Goal: Transaction & Acquisition: Purchase product/service

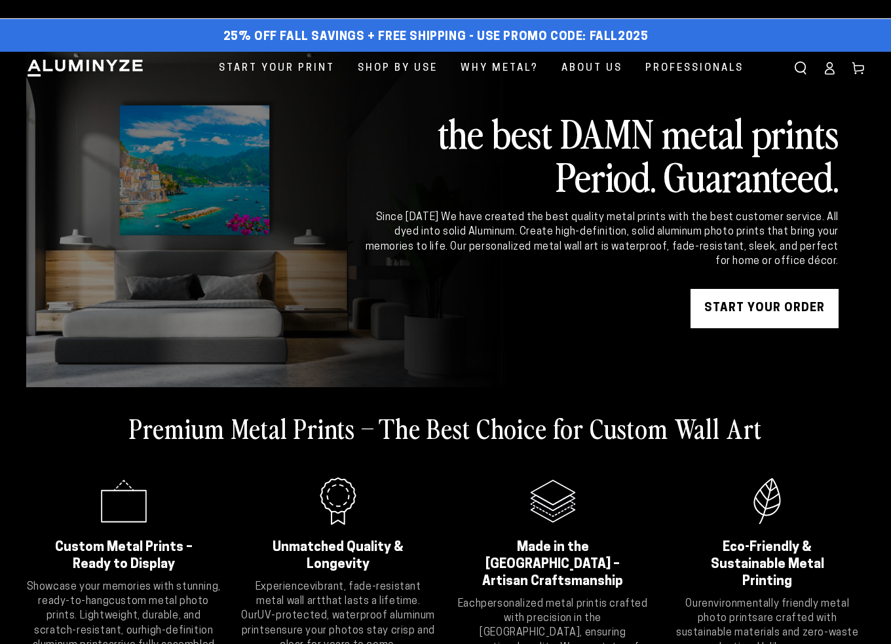
click at [769, 303] on link "START YOUR Order" at bounding box center [765, 308] width 148 height 39
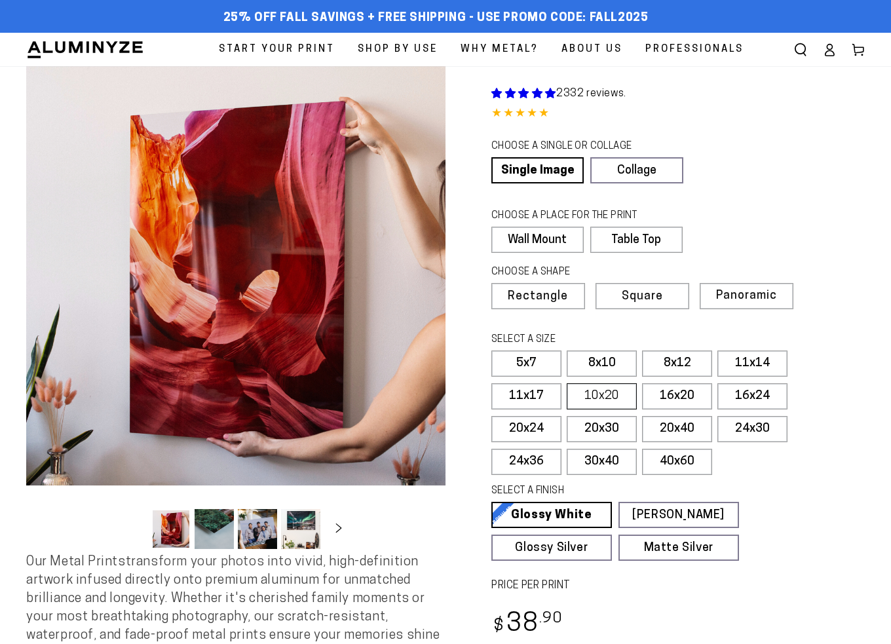
select select "**********"
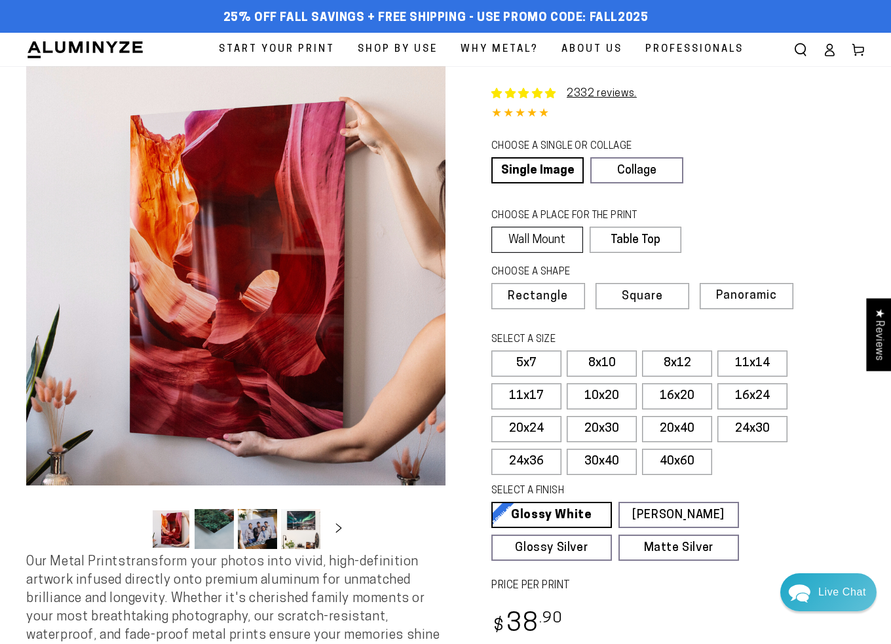
click at [531, 241] on label "Wall Mount" at bounding box center [538, 240] width 92 height 26
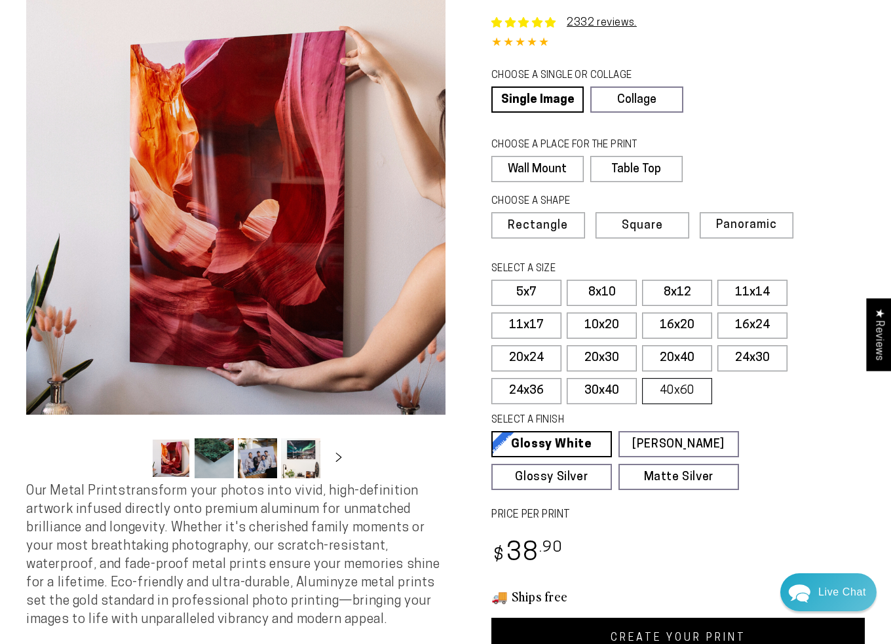
click at [684, 374] on fieldset "SELECT A SIZE Learn more 5x7 8x10" at bounding box center [674, 336] width 365 height 149
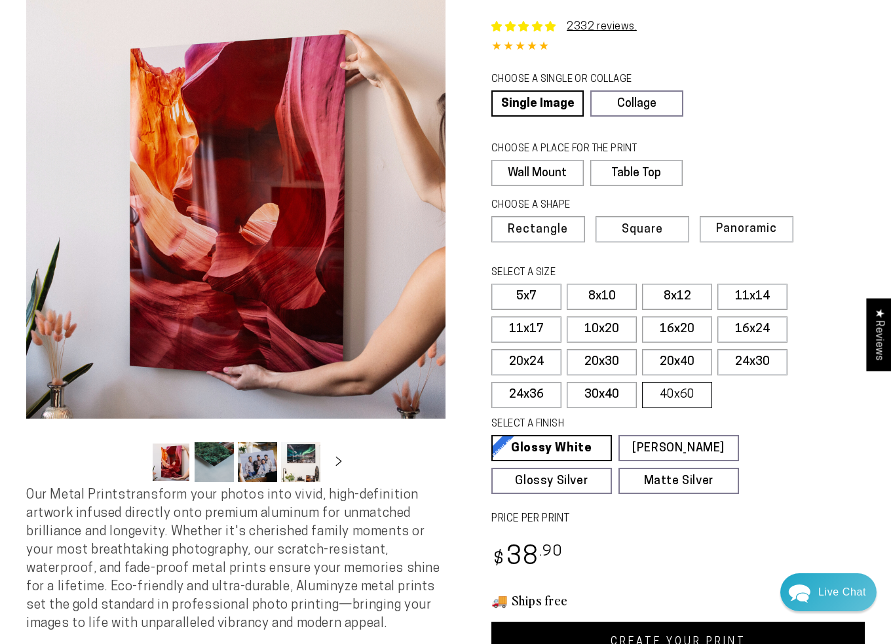
click at [686, 396] on label "40x60" at bounding box center [677, 395] width 70 height 26
click at [691, 395] on label "40x60" at bounding box center [677, 396] width 70 height 26
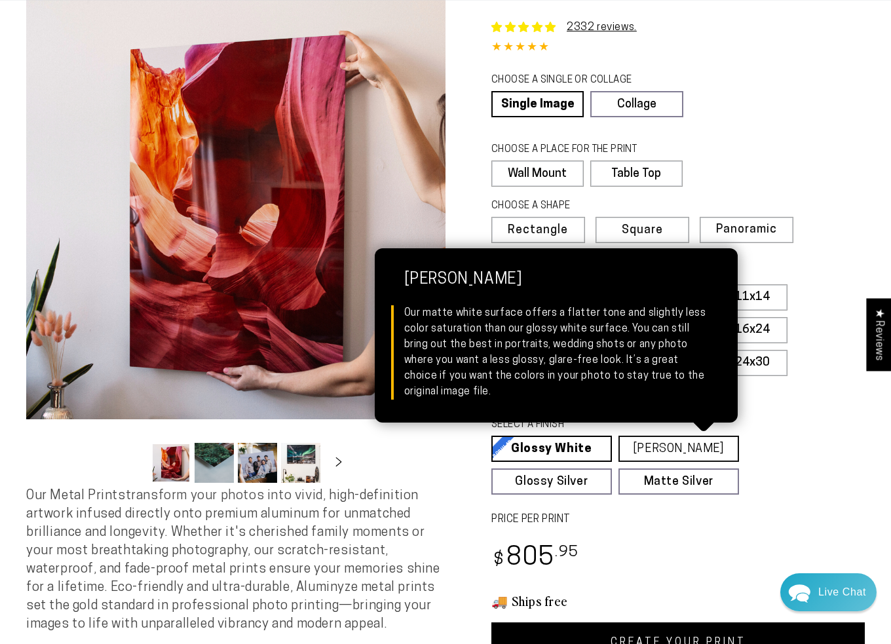
click at [665, 437] on link "[PERSON_NAME] Matte White Our matte white surface offers a flatter tone and sli…" at bounding box center [679, 449] width 121 height 26
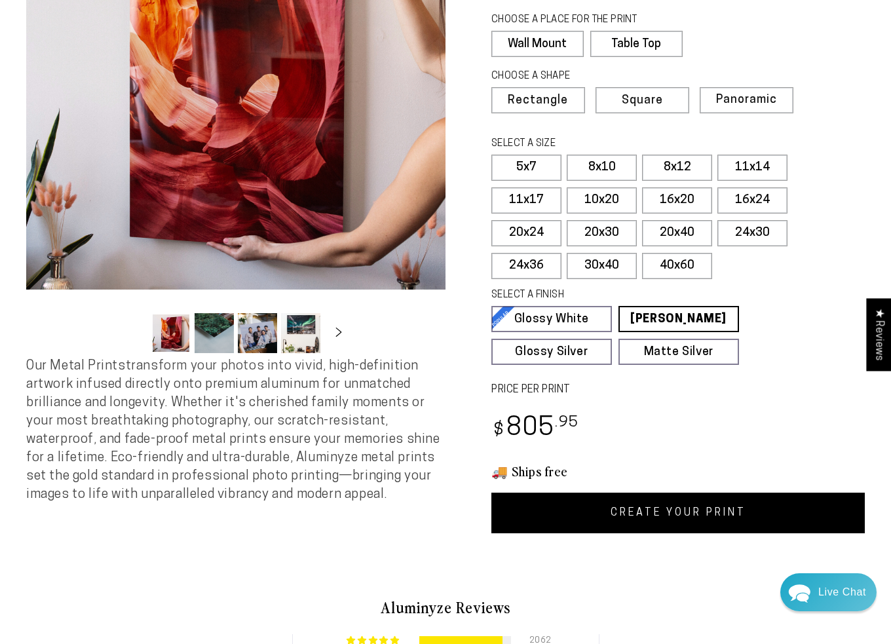
click at [709, 510] on link "CREATE YOUR PRINT" at bounding box center [679, 513] width 374 height 41
